Goal: Information Seeking & Learning: Check status

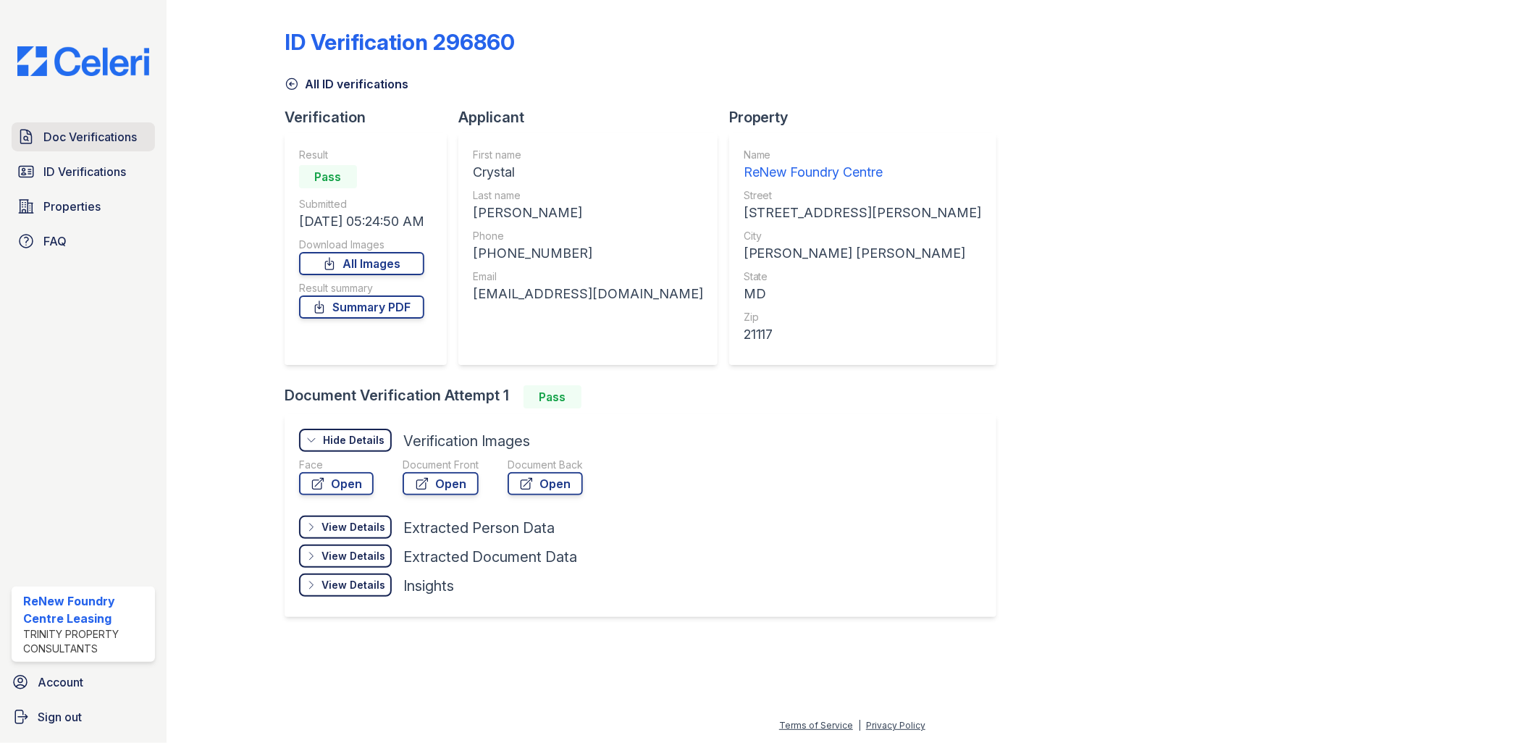
click at [92, 143] on span "Doc Verifications" at bounding box center [89, 136] width 93 height 17
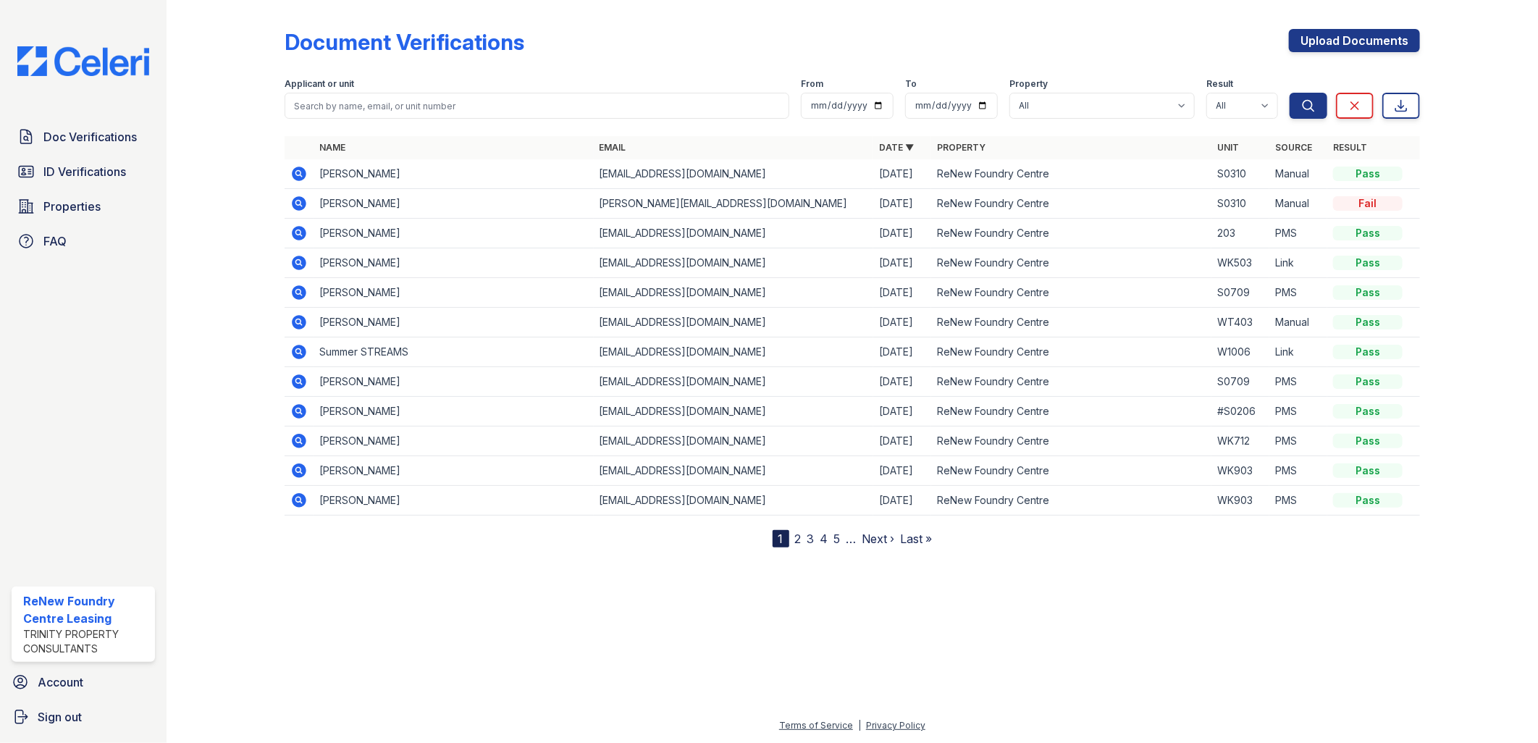
click at [297, 201] on icon at bounding box center [298, 203] width 17 height 17
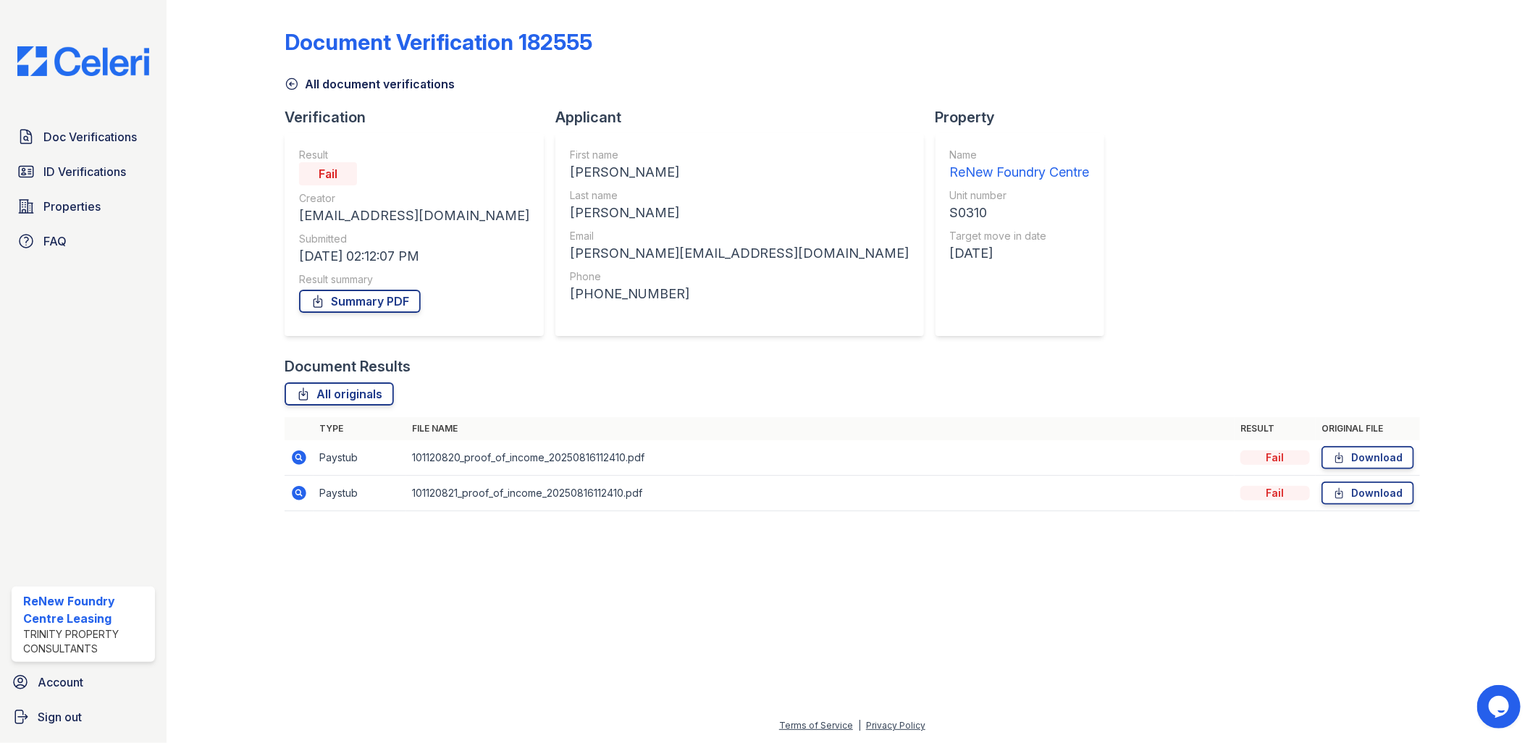
click at [306, 447] on td at bounding box center [299, 457] width 29 height 35
click at [298, 458] on icon at bounding box center [298, 457] width 4 height 4
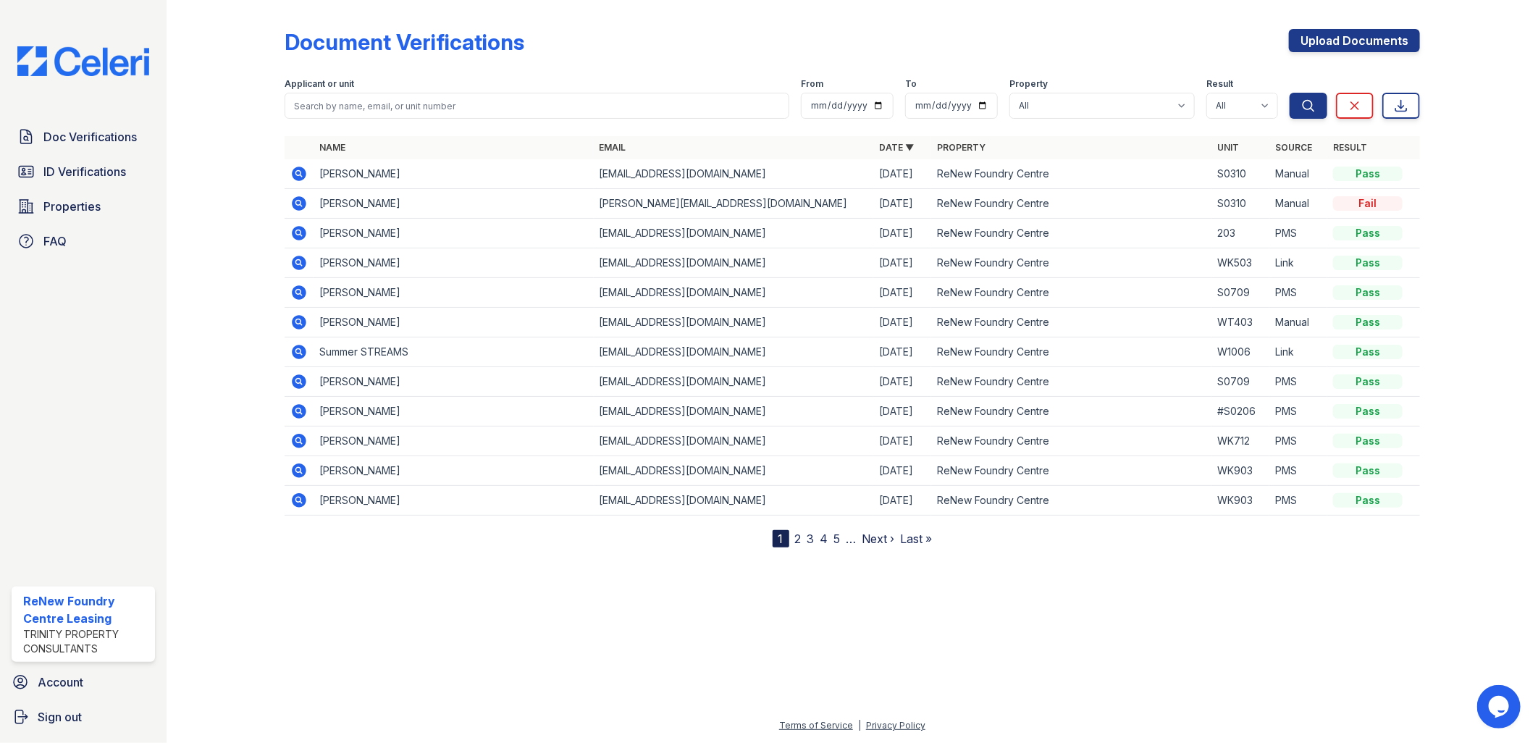
click at [295, 171] on icon at bounding box center [299, 174] width 14 height 14
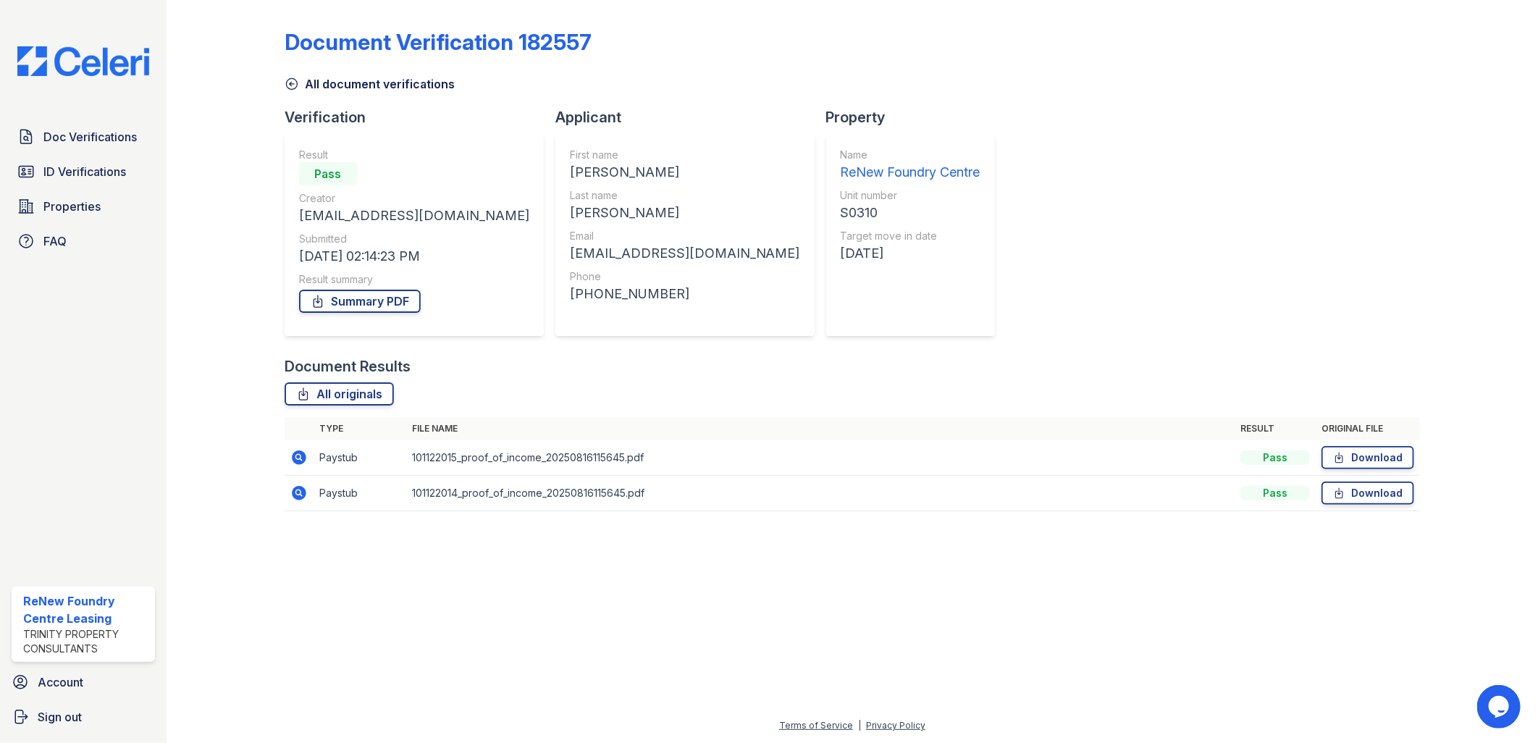
click at [295, 460] on icon at bounding box center [299, 457] width 14 height 14
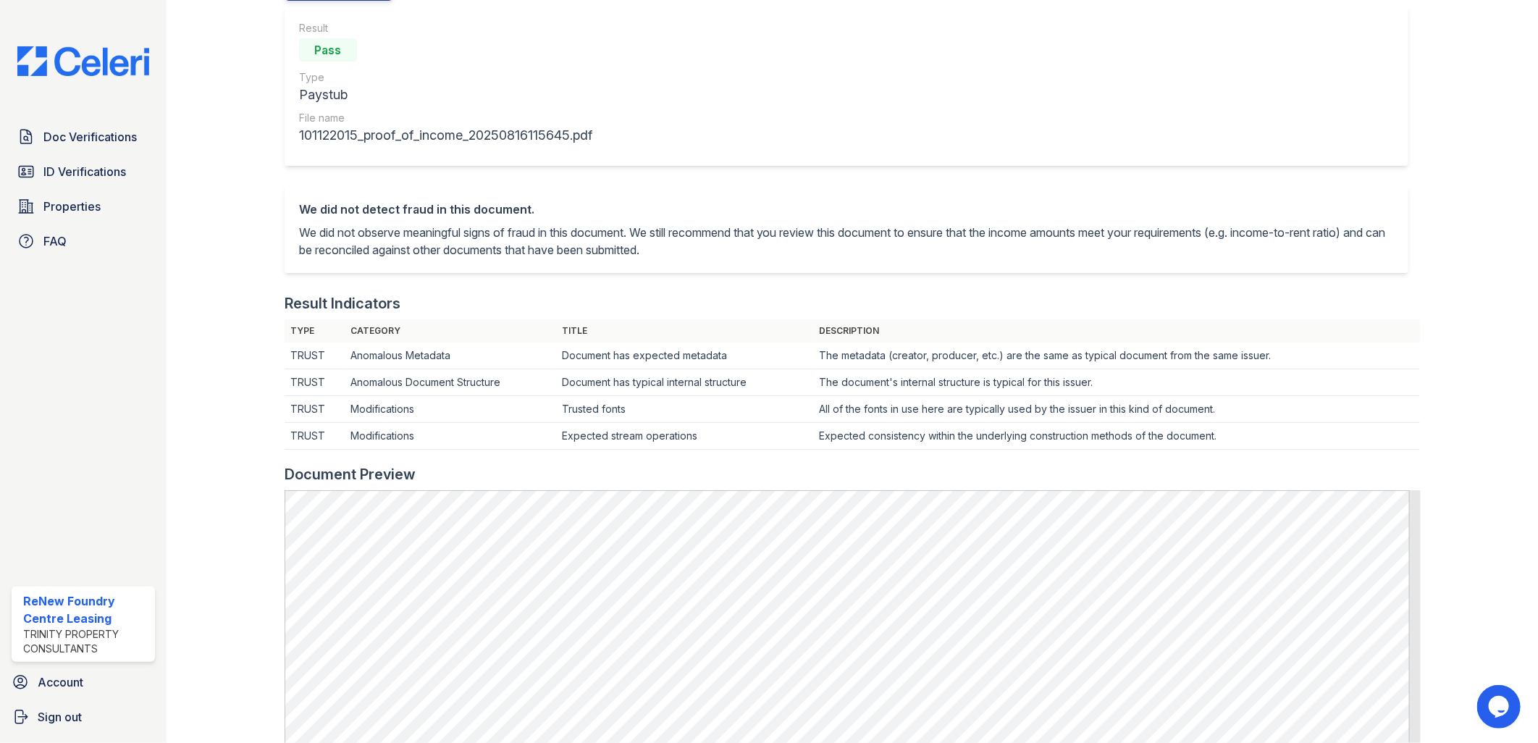
scroll to position [402, 0]
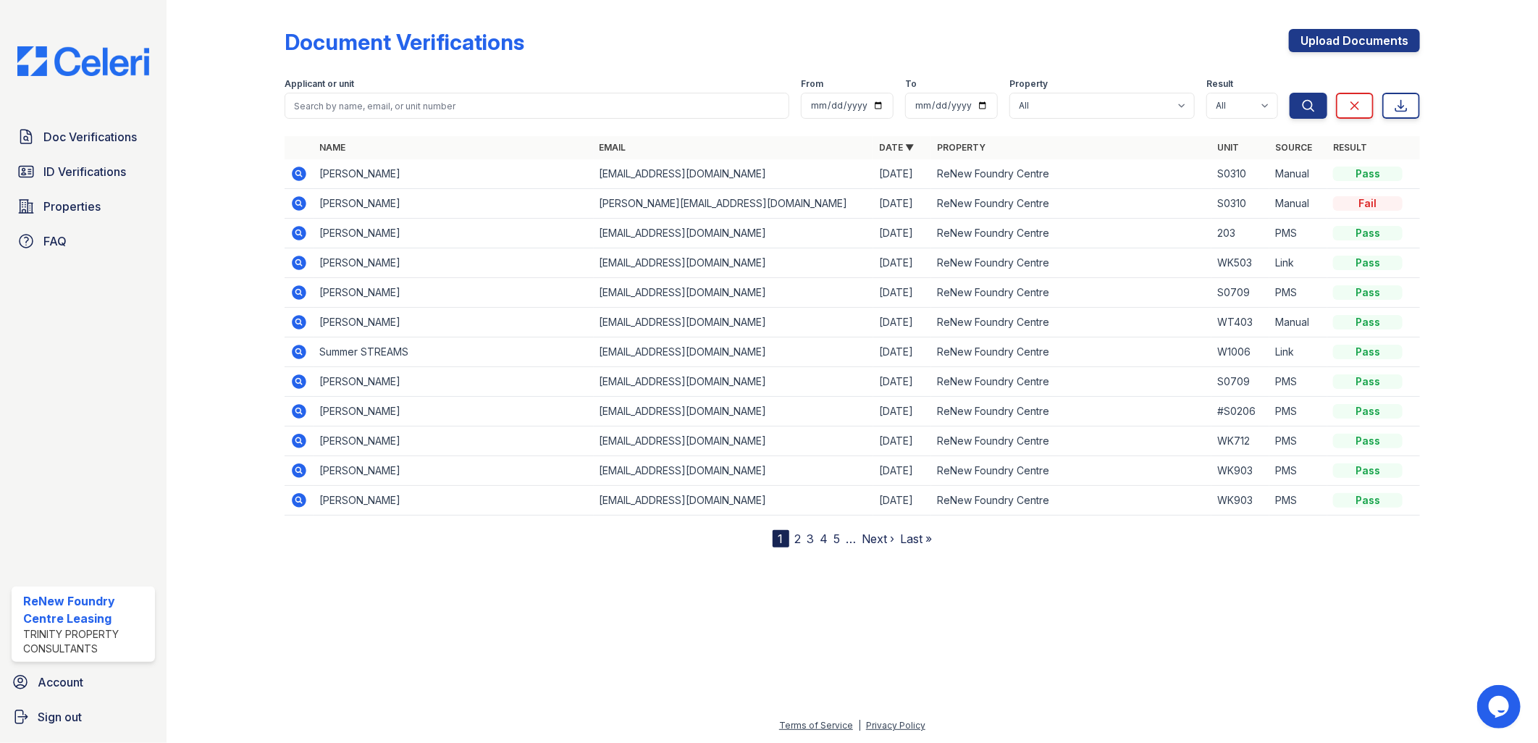
click at [301, 198] on icon at bounding box center [299, 203] width 14 height 14
click at [301, 203] on icon at bounding box center [298, 203] width 17 height 17
click at [333, 204] on td "Tina Henry" at bounding box center [454, 204] width 280 height 30
click at [300, 203] on icon at bounding box center [298, 203] width 17 height 17
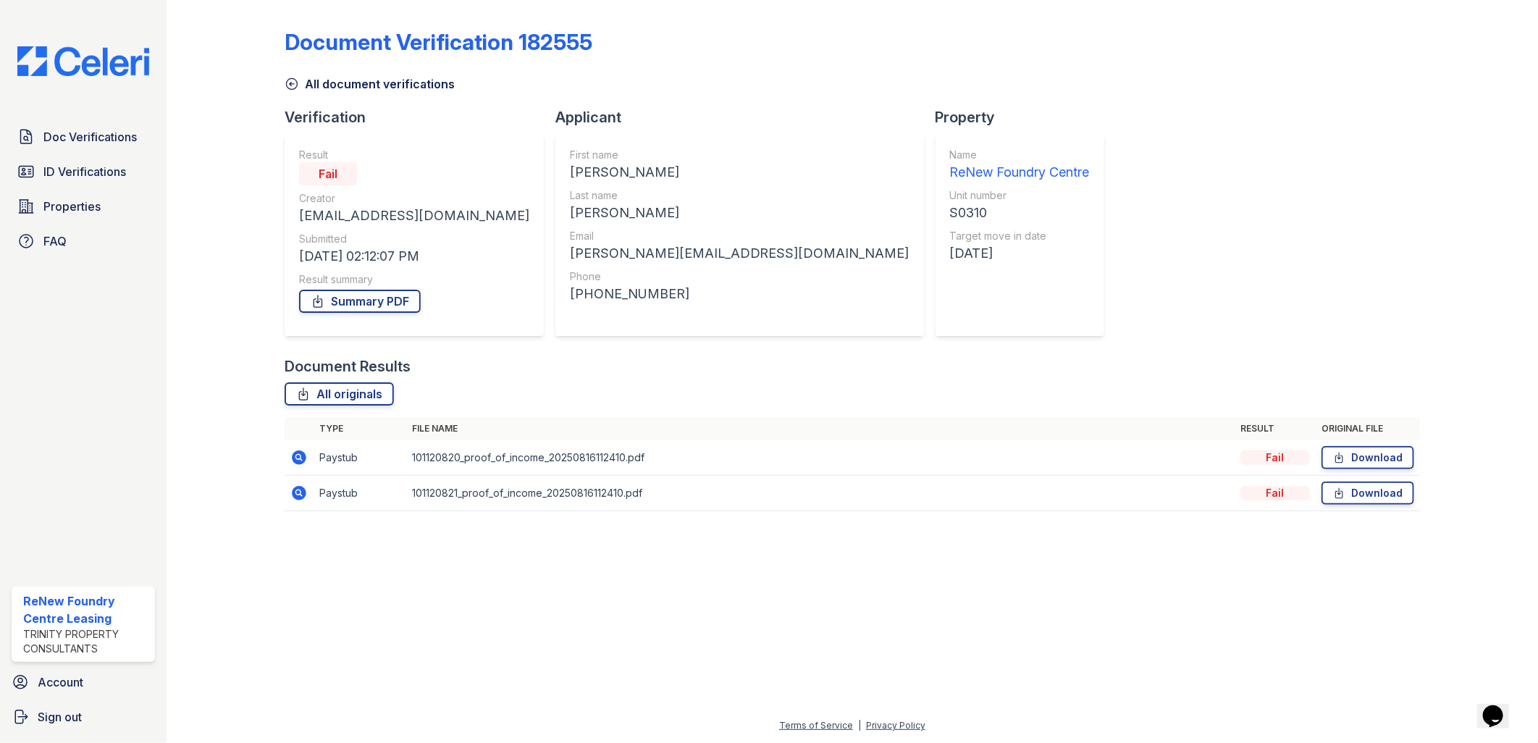
click at [302, 457] on icon at bounding box center [299, 457] width 14 height 14
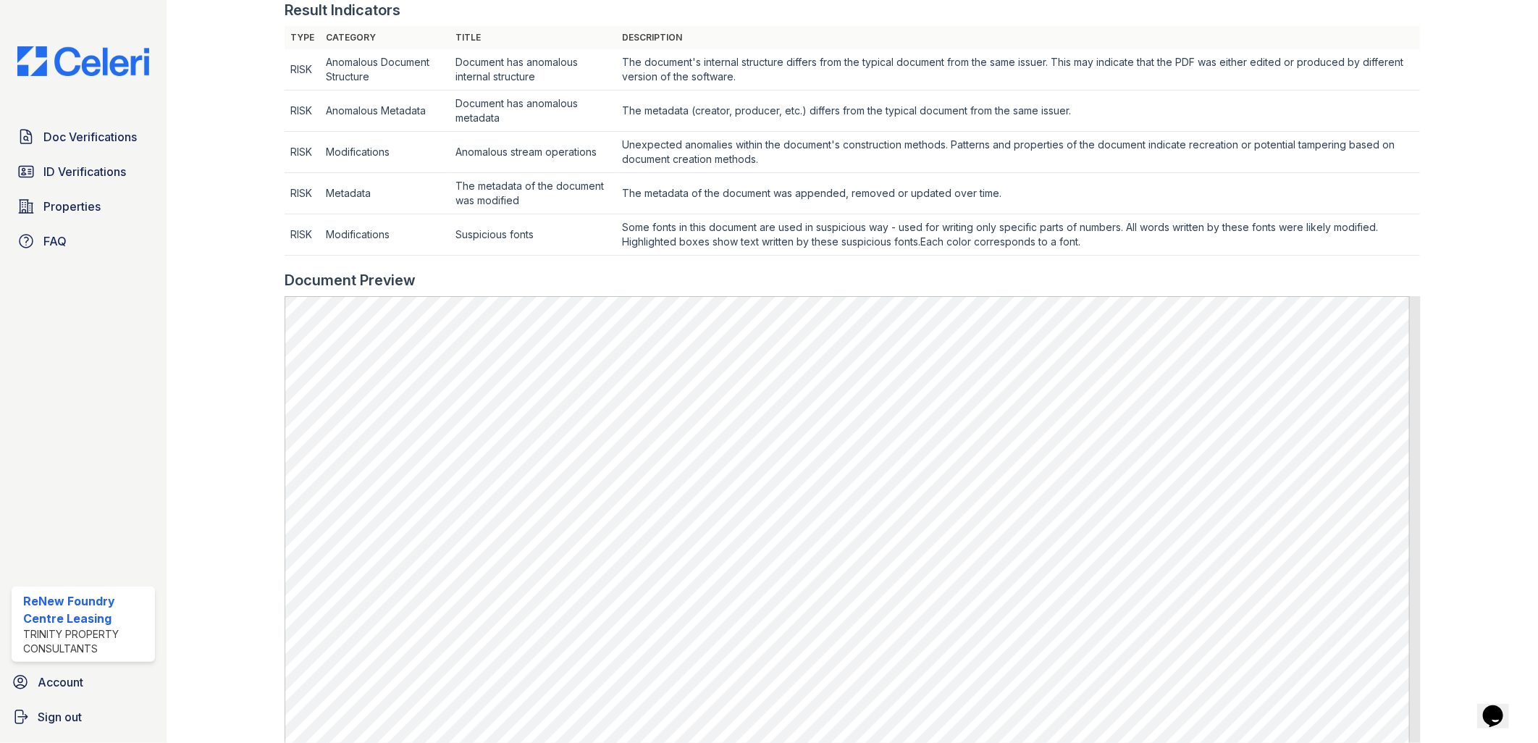
scroll to position [643, 0]
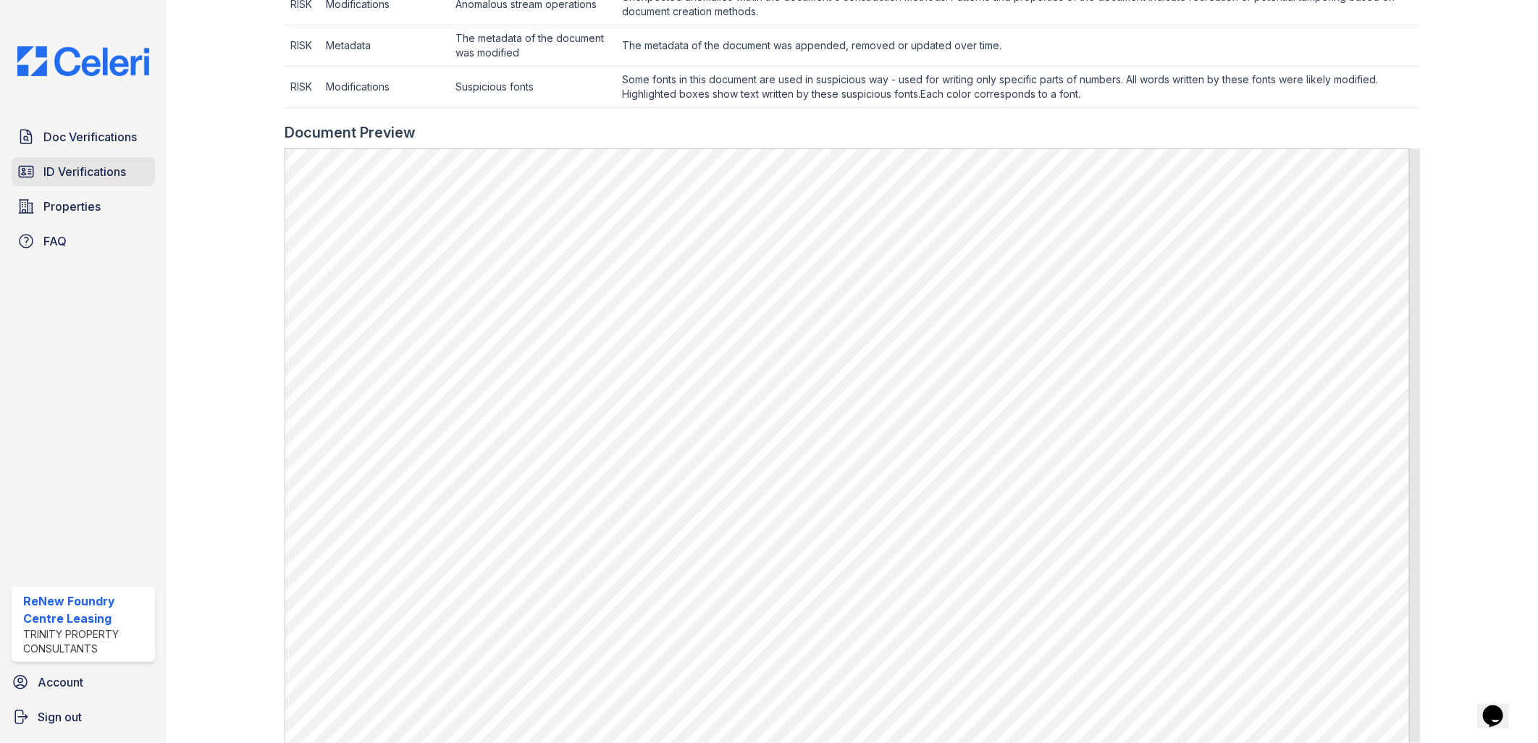
click at [110, 172] on span "ID Verifications" at bounding box center [84, 171] width 83 height 17
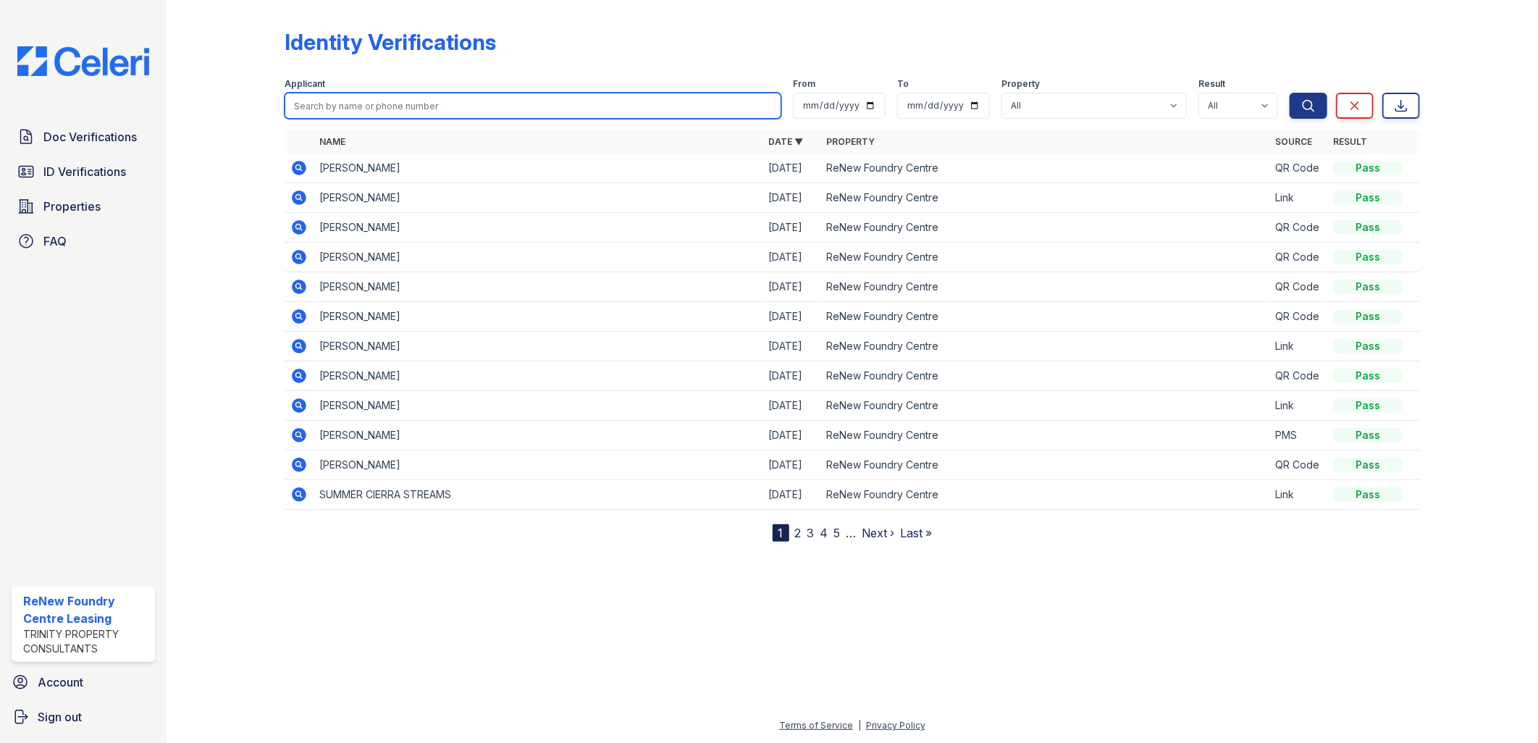
click at [333, 109] on input "search" at bounding box center [534, 106] width 498 height 26
type input "[PERSON_NAME]"
click at [1290, 93] on button "Search" at bounding box center [1309, 106] width 38 height 26
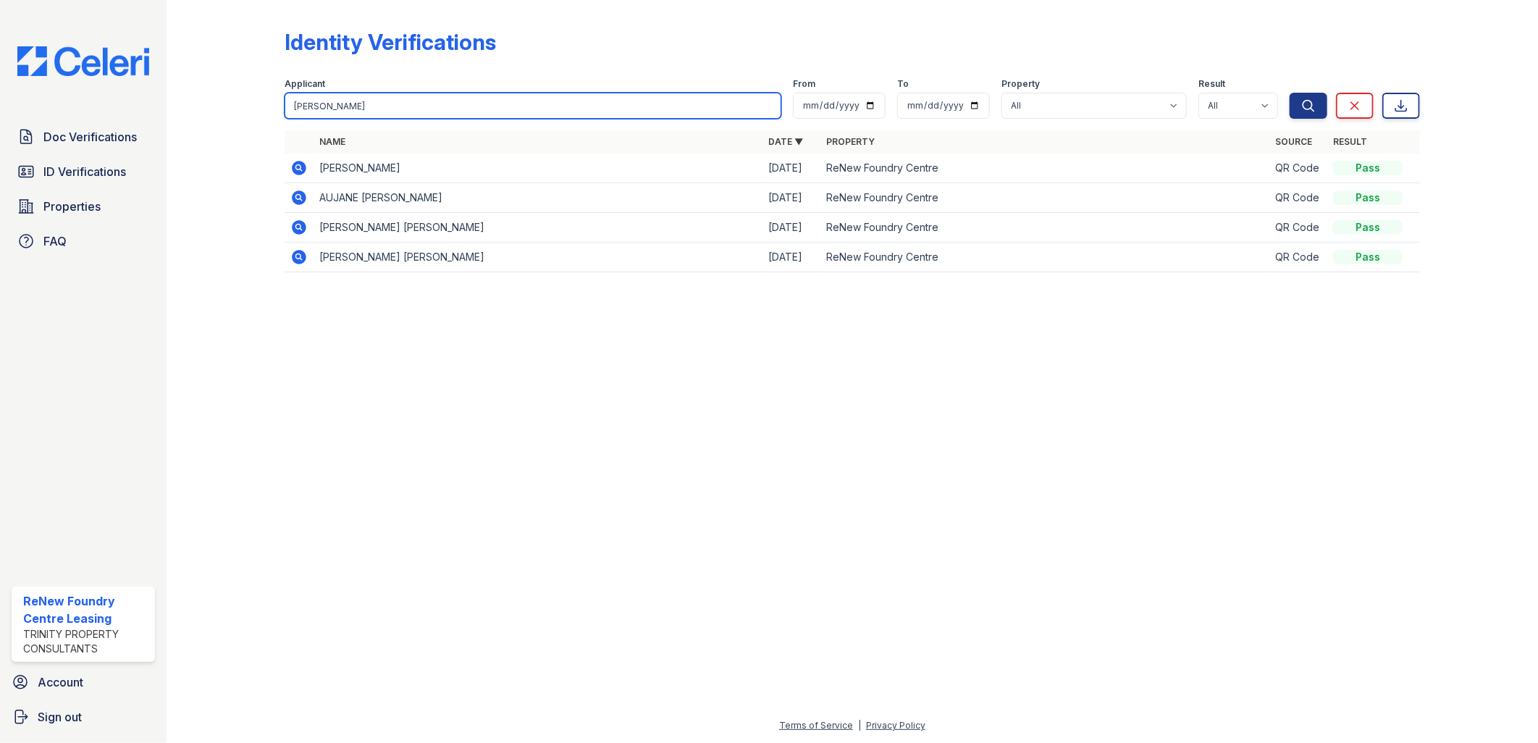
click at [355, 109] on input "[PERSON_NAME]" at bounding box center [534, 106] width 498 height 26
type input "[PERSON_NAME]"
click at [1290, 93] on button "Search" at bounding box center [1309, 106] width 38 height 26
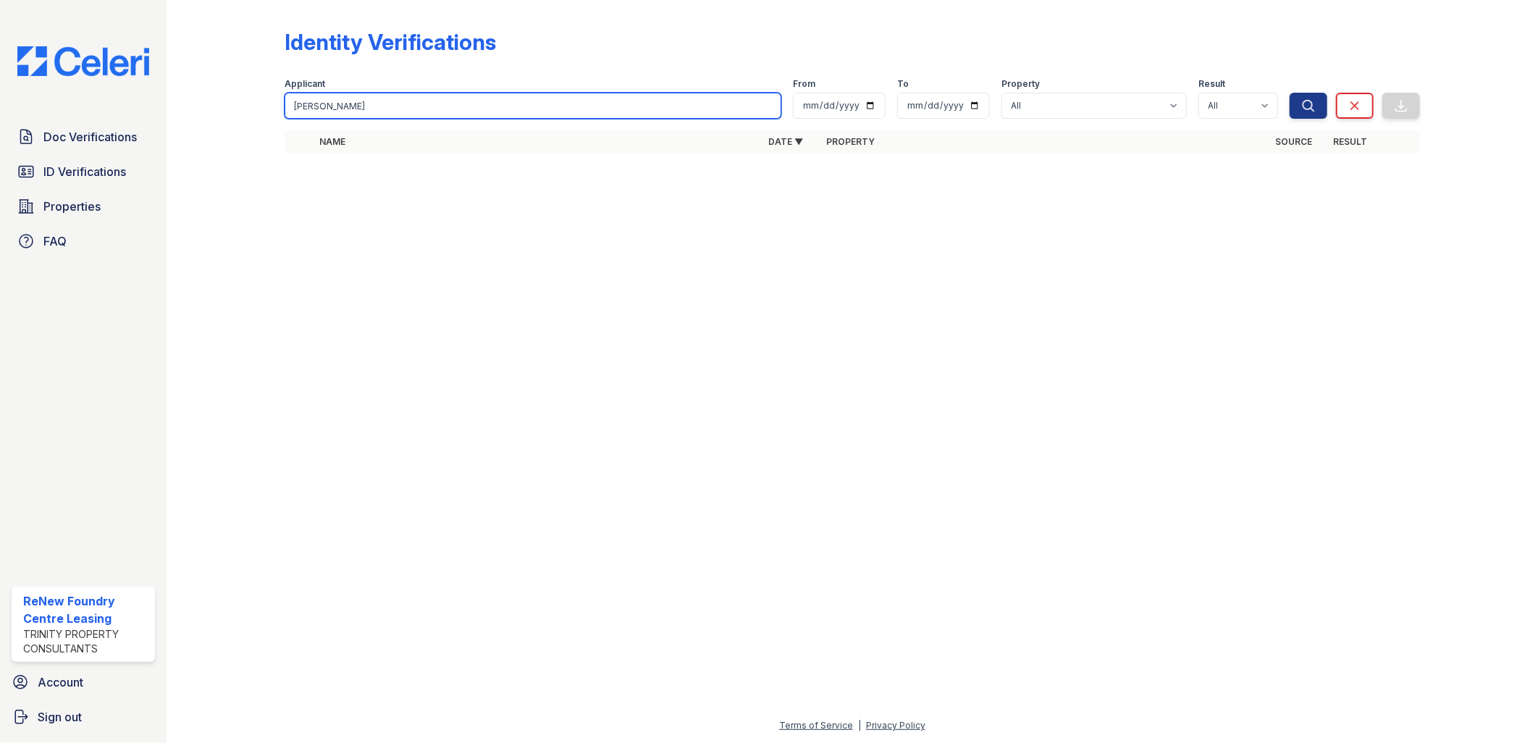
click at [342, 106] on input "[PERSON_NAME]" at bounding box center [534, 106] width 498 height 26
type input "est"
click at [1290, 93] on button "Search" at bounding box center [1309, 106] width 38 height 26
